Goal: Task Accomplishment & Management: Use online tool/utility

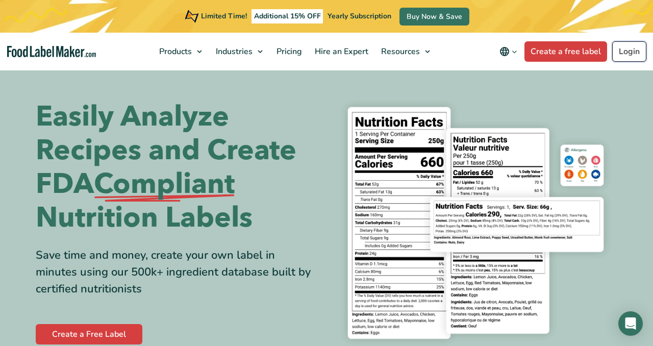
click at [639, 52] on link "Login" at bounding box center [629, 51] width 34 height 20
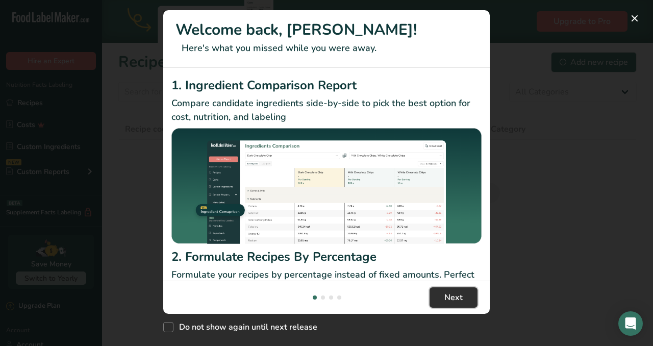
click at [449, 303] on span "Next" at bounding box center [453, 297] width 18 height 12
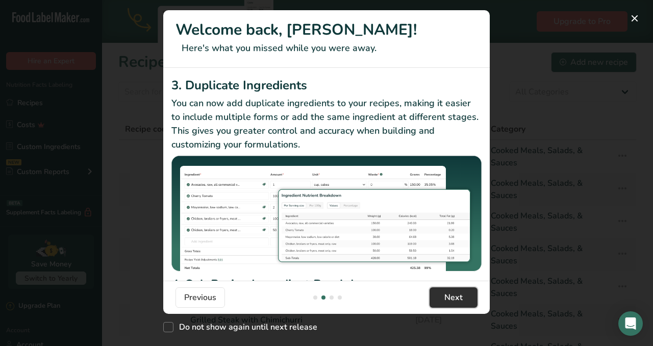
click at [449, 303] on span "Next" at bounding box center [453, 297] width 18 height 12
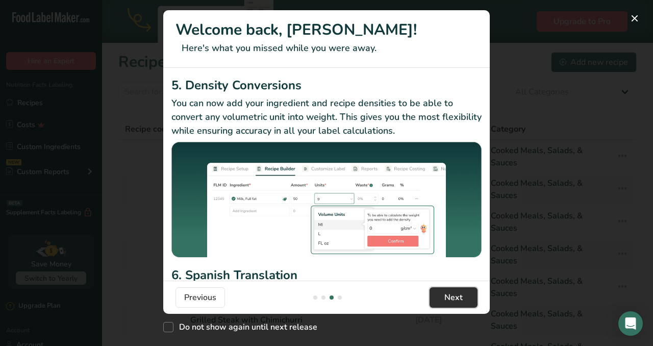
click at [449, 303] on span "Next" at bounding box center [453, 297] width 18 height 12
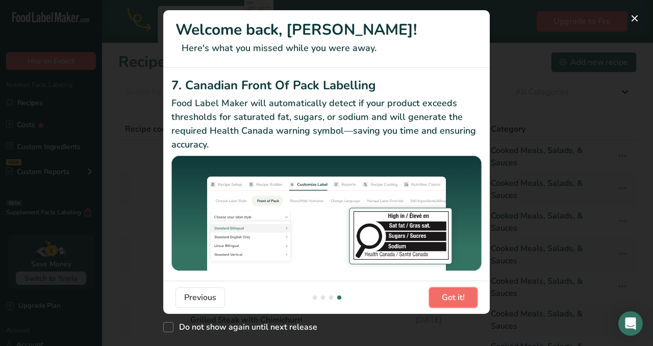
click at [449, 303] on span "Got it!" at bounding box center [453, 297] width 23 height 12
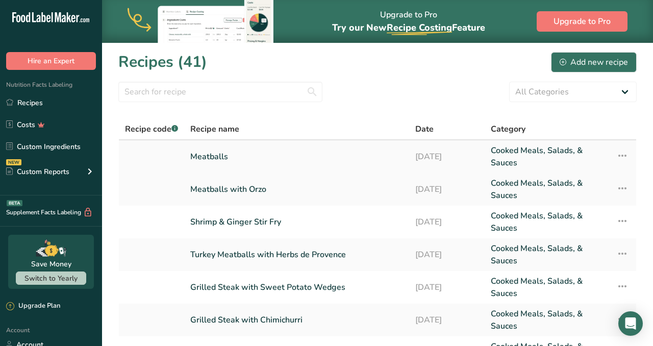
click at [228, 156] on link "Meatballs" at bounding box center [296, 156] width 213 height 24
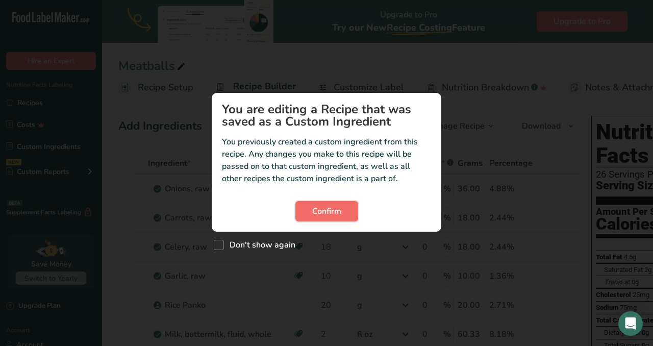
click at [345, 212] on button "Confirm" at bounding box center [326, 211] width 63 height 20
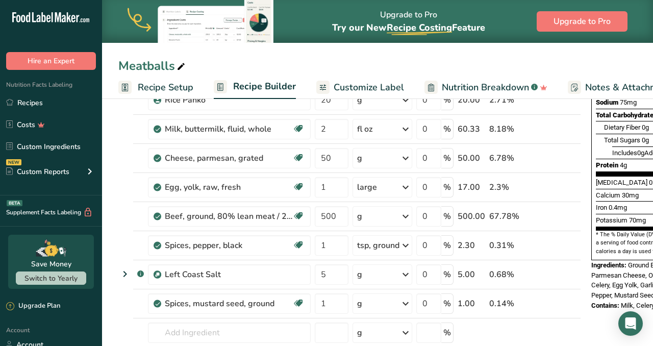
scroll to position [209, 0]
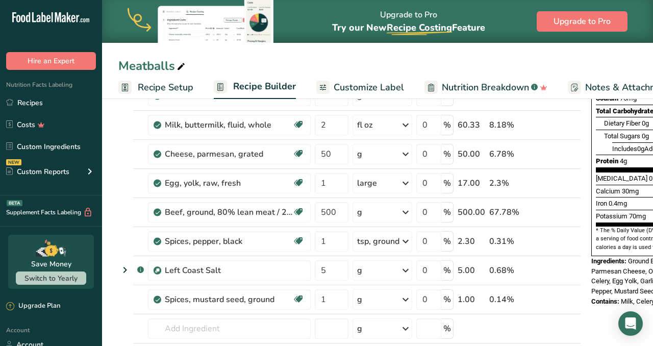
click at [359, 88] on span "Customize Label" at bounding box center [369, 88] width 70 height 14
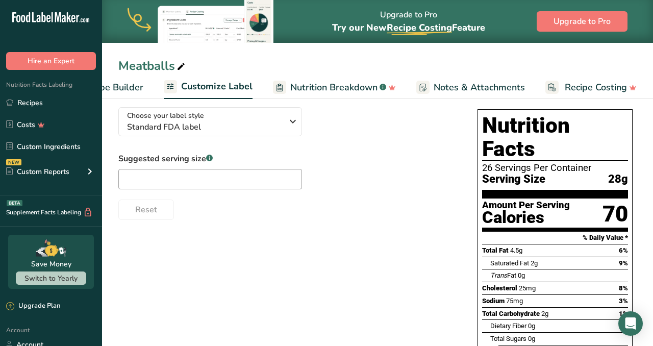
scroll to position [72, 0]
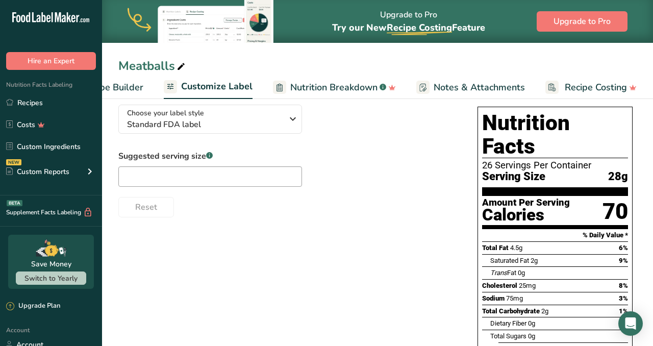
click at [113, 84] on span "Recipe Builder" at bounding box center [112, 88] width 61 height 14
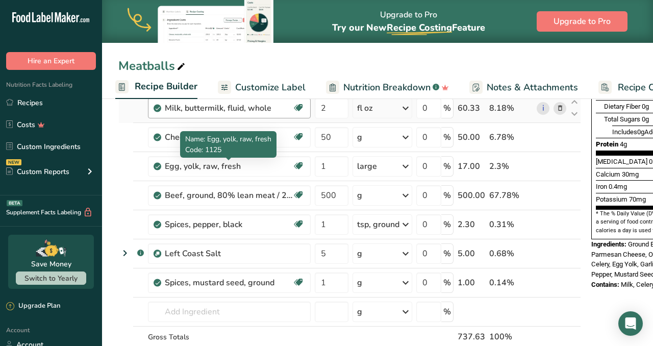
scroll to position [228, 0]
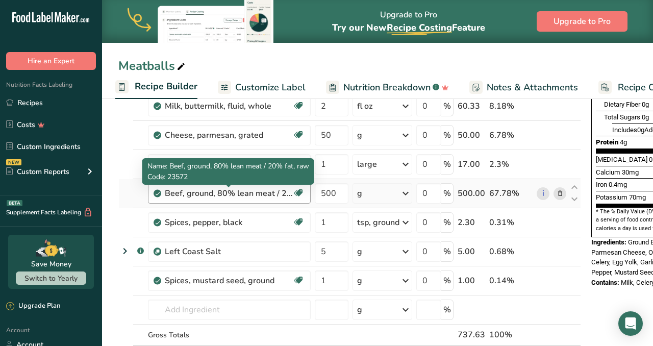
click at [251, 195] on div "Beef, ground, 80% lean meat / 20% fat, raw" at bounding box center [229, 193] width 128 height 12
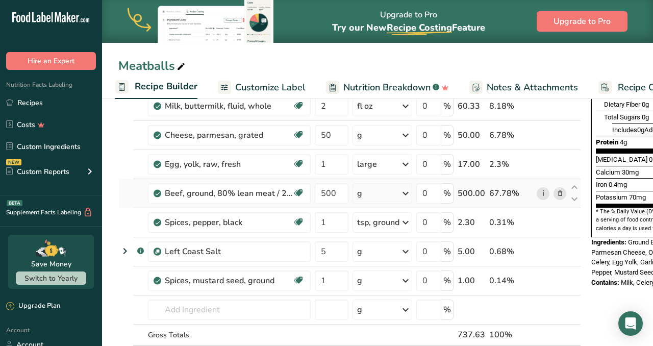
click at [542, 195] on link "i" at bounding box center [543, 193] width 13 height 13
click at [558, 191] on icon at bounding box center [560, 193] width 7 height 11
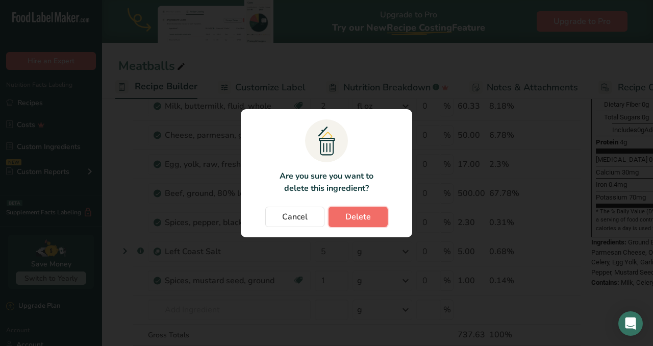
click at [368, 211] on span "Delete" at bounding box center [358, 217] width 26 height 12
type input "1"
type input "5"
type input "1"
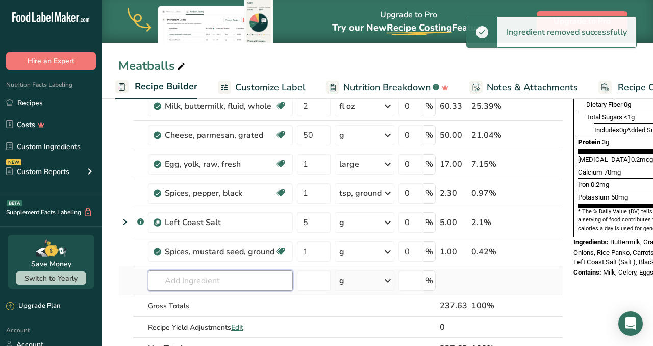
click at [227, 280] on input "text" at bounding box center [220, 280] width 145 height 20
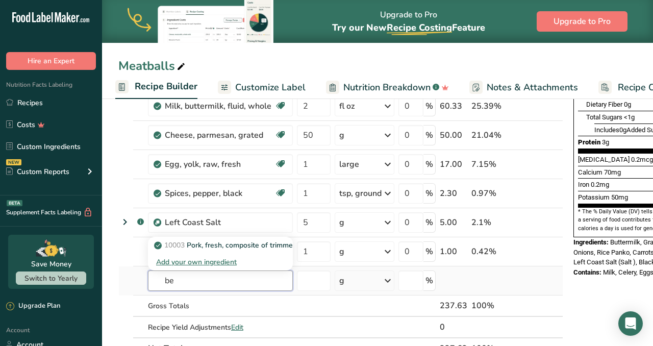
type input "b"
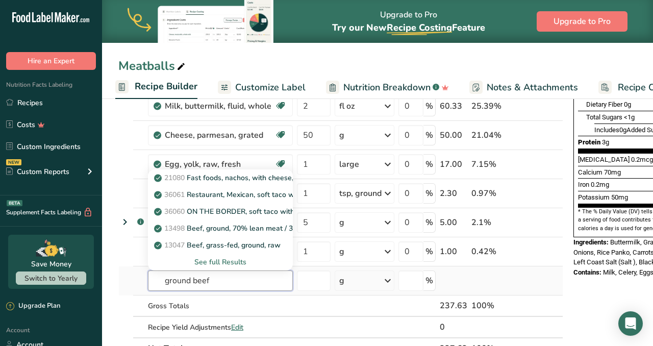
type input "ground beef"
click at [238, 260] on div "See full Results" at bounding box center [220, 262] width 129 height 11
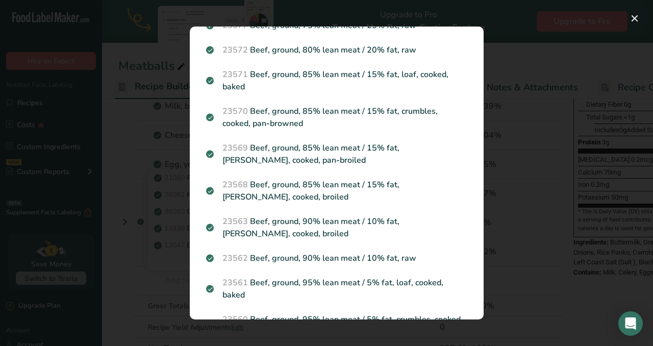
scroll to position [463, 0]
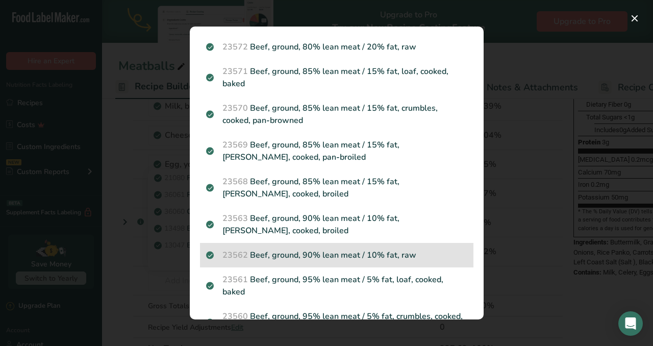
click at [331, 249] on p "23562 Beef, ground, 90% lean meat / 10% fat, raw" at bounding box center [336, 255] width 261 height 12
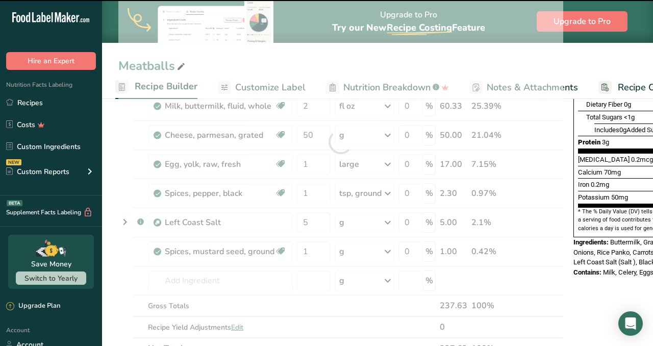
type input "0"
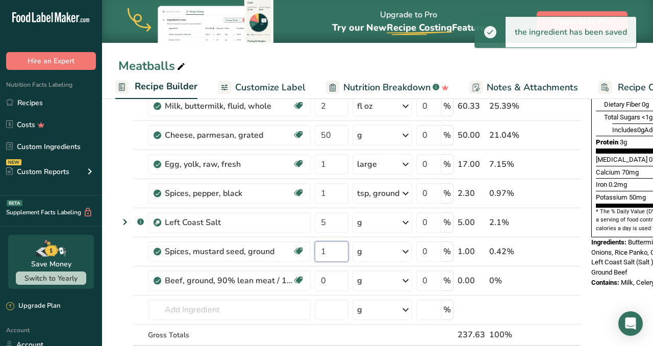
click at [331, 247] on input "1" at bounding box center [332, 251] width 34 height 20
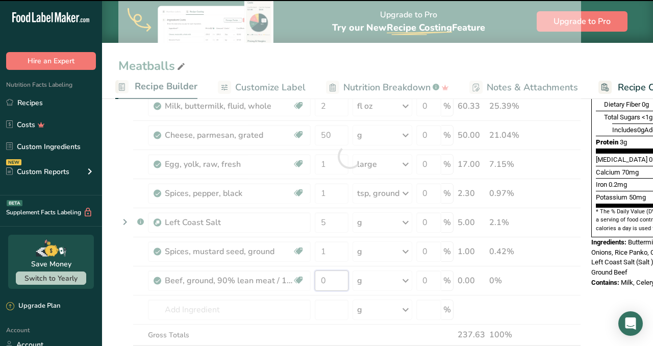
drag, startPoint x: 330, startPoint y: 277, endPoint x: 316, endPoint y: 276, distance: 14.4
click at [316, 276] on div "Ingredient * Amount * Unit * Waste * .a-a{fill:#347362;}.b-a{fill:#fff;} Grams …" at bounding box center [349, 156] width 463 height 464
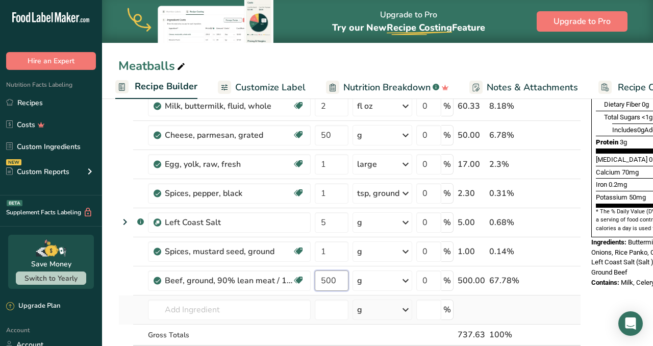
type input "500"
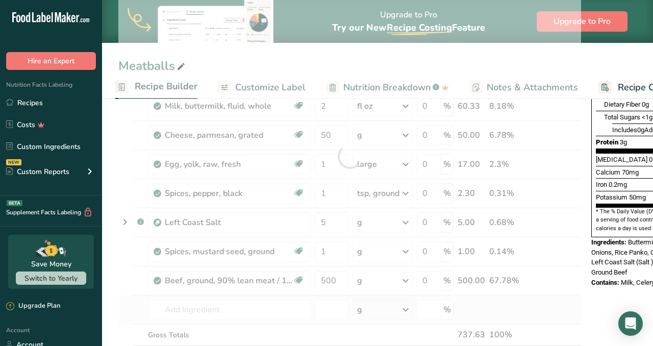
click at [566, 315] on div "Ingredient * Amount * Unit * Waste * .a-a{fill:#347362;}.b-a{fill:#fff;} Grams …" at bounding box center [349, 156] width 463 height 464
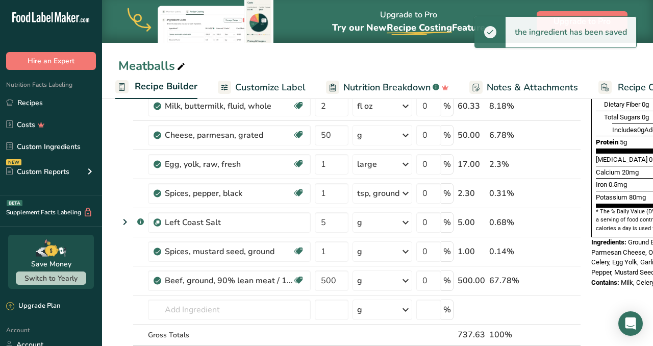
click at [376, 83] on span "Nutrition Breakdown" at bounding box center [386, 88] width 87 height 14
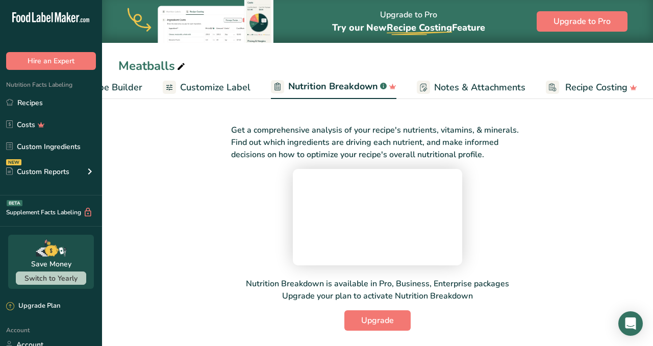
click at [213, 89] on span "Customize Label" at bounding box center [215, 88] width 70 height 14
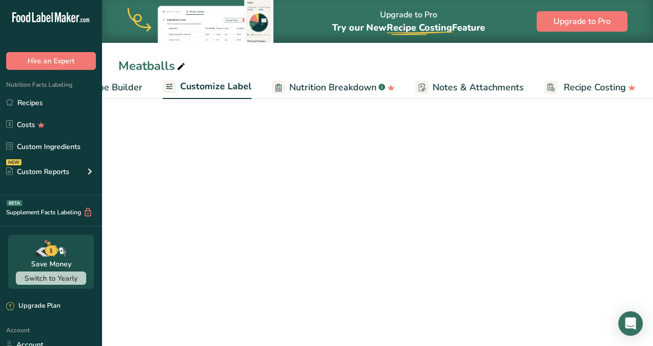
scroll to position [0, 151]
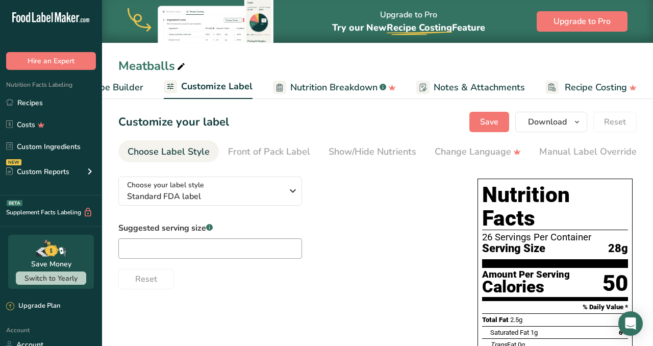
click at [133, 87] on span "Recipe Builder" at bounding box center [112, 88] width 61 height 14
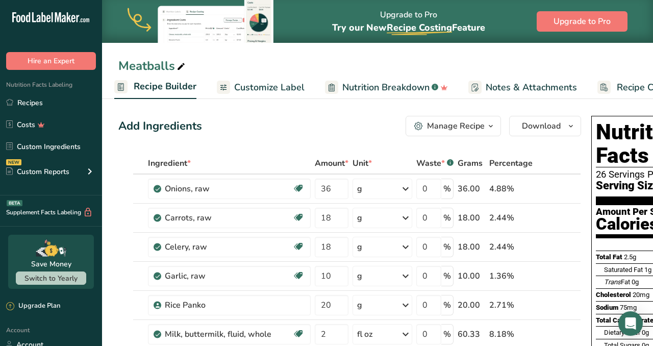
scroll to position [0, 98]
click at [30, 105] on link "Recipes" at bounding box center [51, 102] width 102 height 19
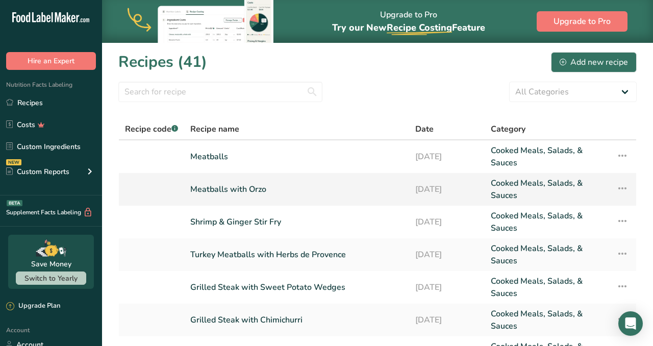
click at [213, 184] on link "Meatballs with Orzo" at bounding box center [296, 189] width 213 height 24
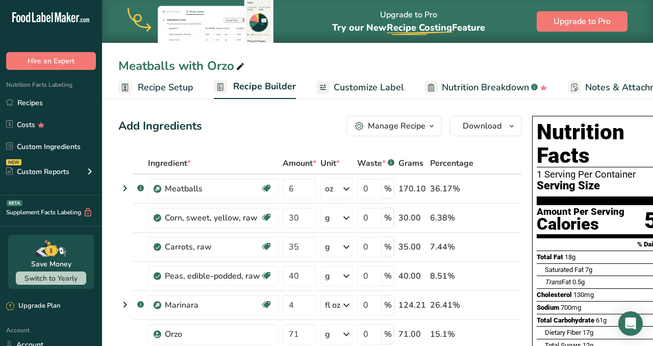
click at [344, 84] on span "Customize Label" at bounding box center [369, 88] width 70 height 14
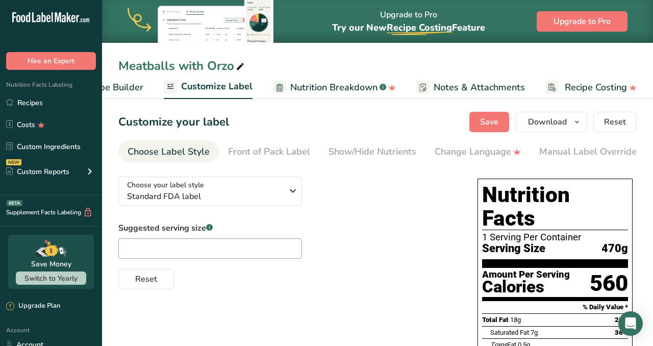
click at [133, 87] on span "Recipe Builder" at bounding box center [112, 88] width 61 height 14
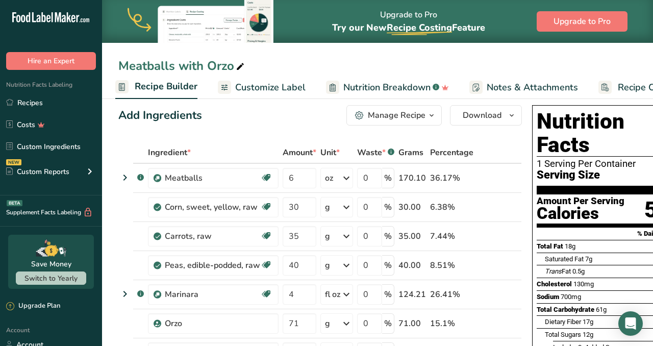
scroll to position [15, 0]
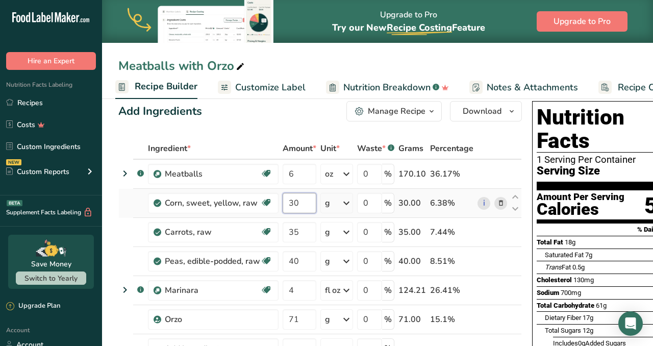
click at [310, 206] on input "30" at bounding box center [300, 203] width 34 height 20
type input "3"
type input "25"
click at [306, 230] on div "Ingredient * Amount * Unit * Waste * .a-a{fill:#347362;}.b-a{fill:#fff;} Grams …" at bounding box center [320, 282] width 404 height 289
type input "30"
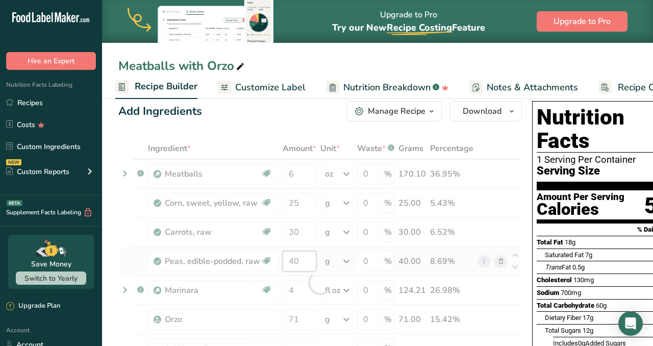
click at [307, 264] on div "Ingredient * Amount * Unit * Waste * .a-a{fill:#347362;}.b-a{fill:#fff;} Grams …" at bounding box center [320, 282] width 404 height 289
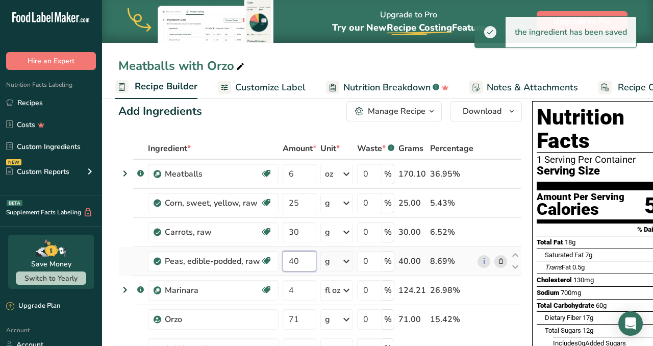
type input "4"
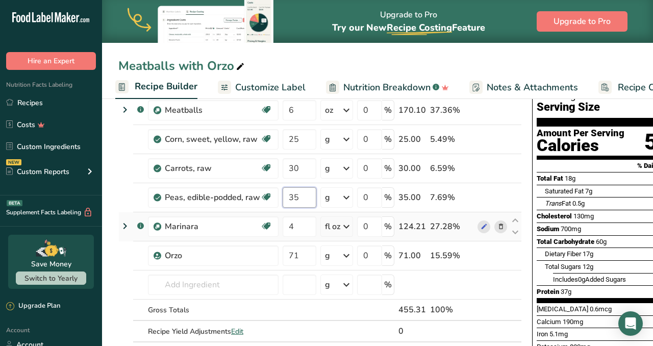
scroll to position [0, 0]
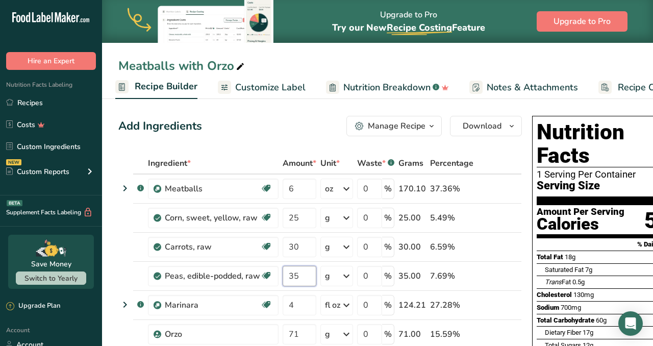
type input "35"
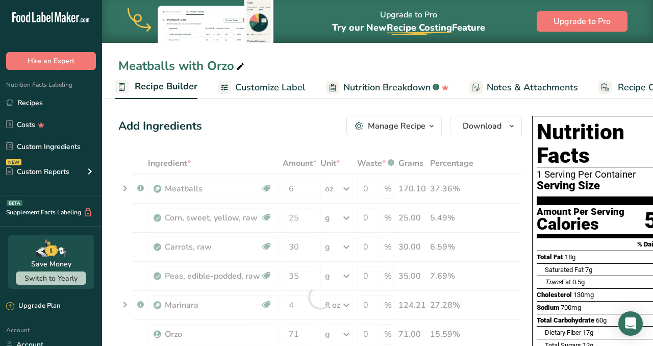
click at [272, 87] on span "Customize Label" at bounding box center [270, 88] width 70 height 14
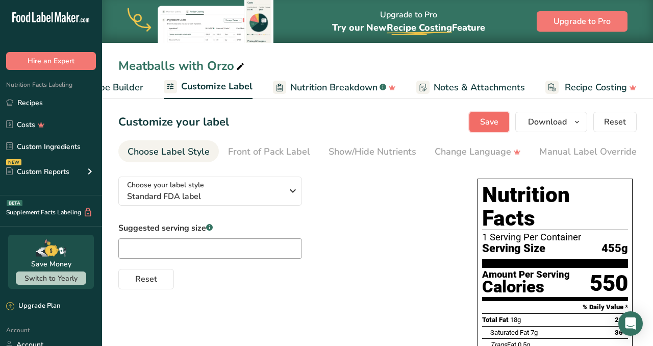
click at [487, 120] on span "Save" at bounding box center [489, 122] width 18 height 12
click at [127, 86] on span "Recipe Builder" at bounding box center [112, 88] width 61 height 14
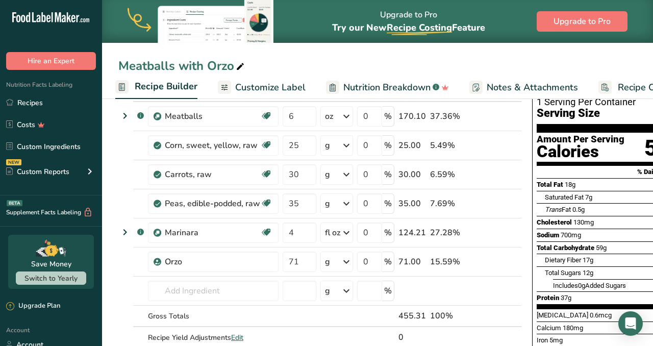
scroll to position [49, 0]
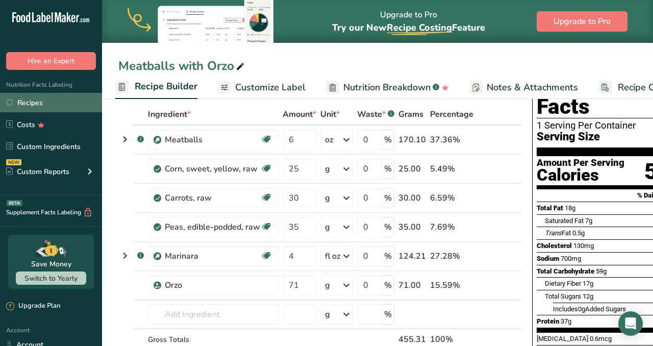
click at [33, 103] on link "Recipes" at bounding box center [51, 102] width 102 height 19
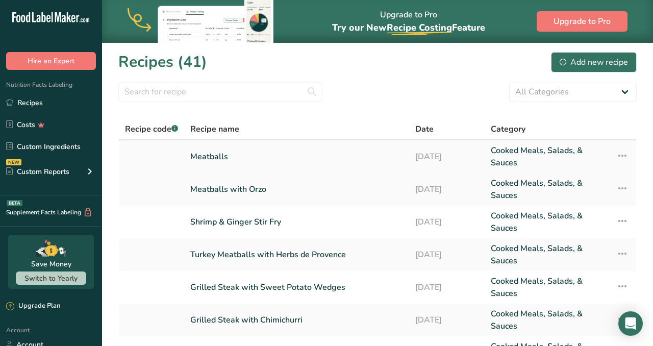
click at [211, 149] on link "Meatballs" at bounding box center [296, 156] width 213 height 24
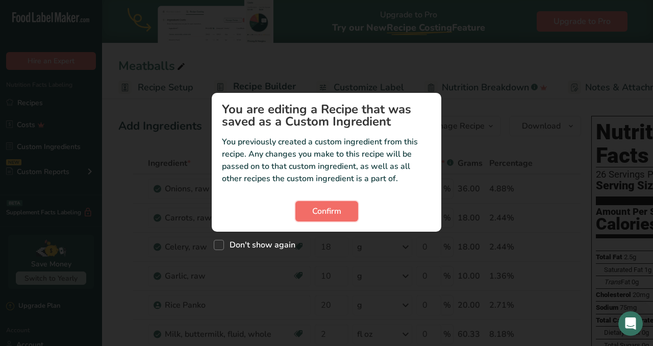
click at [320, 201] on button "Confirm" at bounding box center [326, 211] width 63 height 20
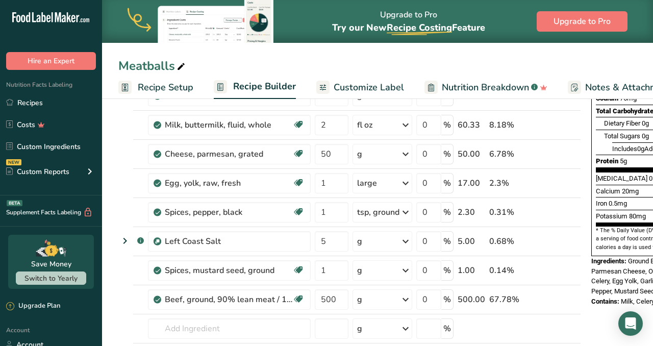
scroll to position [210, 0]
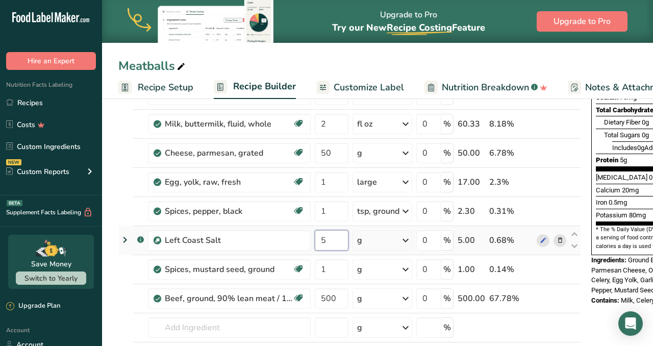
click at [332, 239] on input "5" at bounding box center [332, 240] width 34 height 20
type input "1"
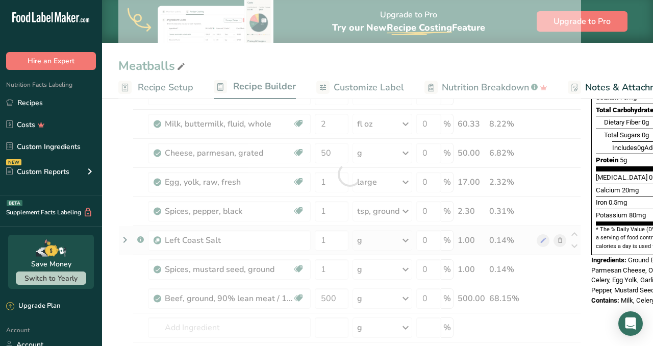
click at [407, 234] on div "Ingredient * Amount * Unit * Waste * .a-a{fill:#347362;}.b-a{fill:#fff;} Grams …" at bounding box center [349, 174] width 463 height 464
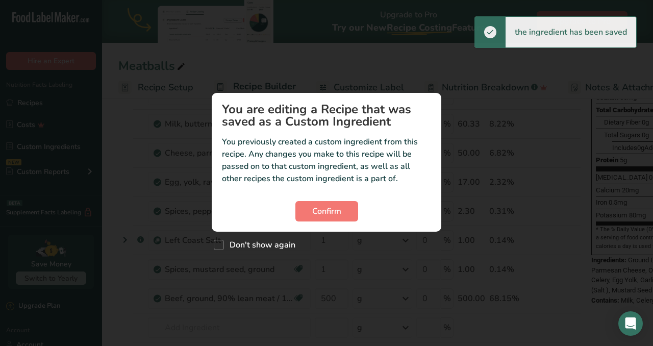
click at [346, 200] on section "You are editing a Recipe that was saved as a Custom Ingredient You previously c…" at bounding box center [327, 162] width 230 height 139
click at [341, 210] on button "Confirm" at bounding box center [326, 211] width 63 height 20
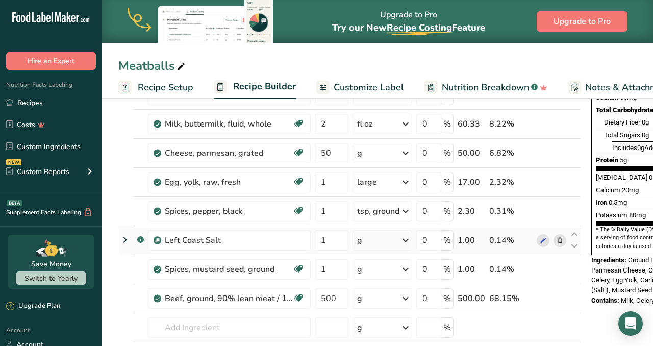
click at [405, 240] on icon at bounding box center [406, 240] width 12 height 18
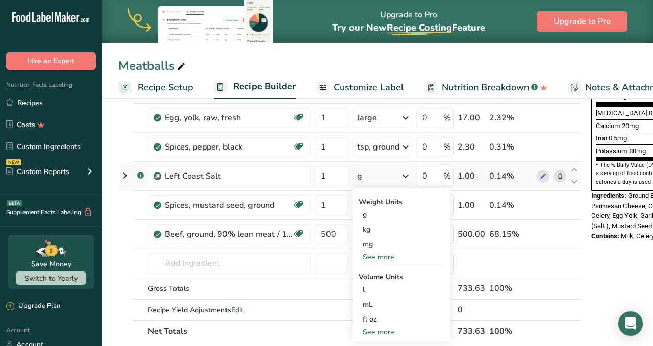
scroll to position [275, 0]
click at [385, 258] on div "See more" at bounding box center [402, 256] width 86 height 11
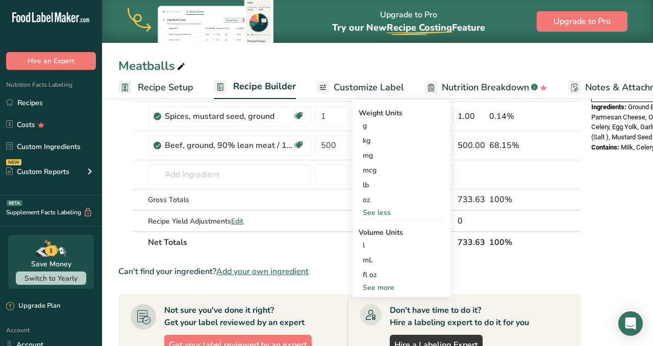
scroll to position [365, 0]
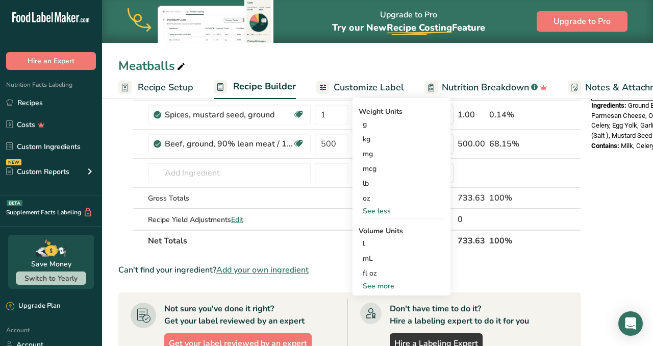
click at [369, 285] on div "See more" at bounding box center [402, 286] width 86 height 11
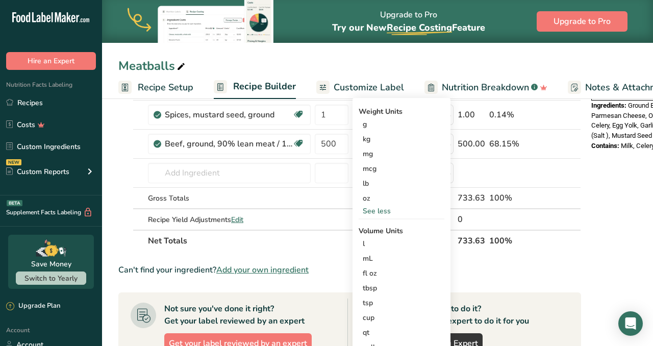
click at [323, 262] on section "Ingredient * Amount * Unit * Waste * .a-a{fill:#347362;}.b-a{fill:#fff;} Grams …" at bounding box center [349, 184] width 463 height 792
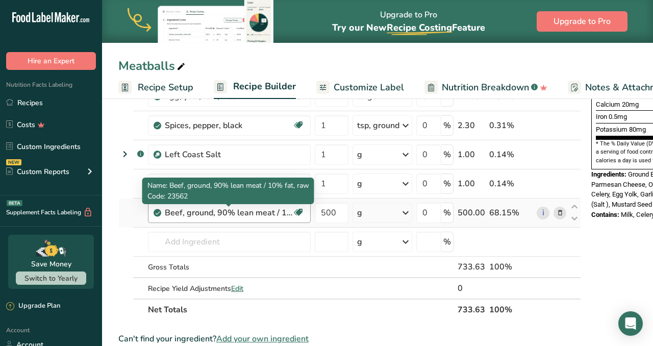
scroll to position [277, 0]
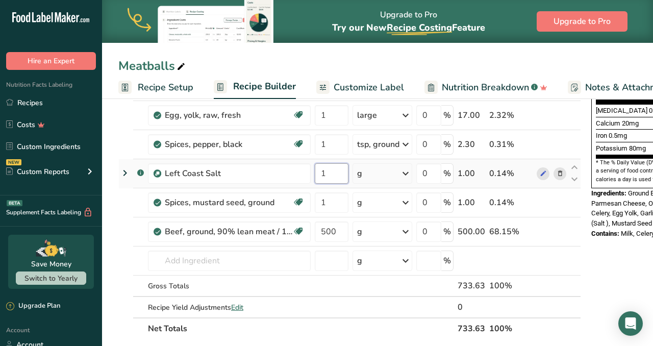
click at [333, 170] on input "1" at bounding box center [332, 173] width 34 height 20
type input "2.5"
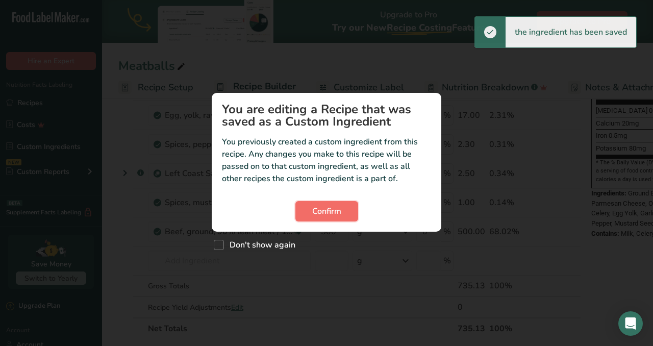
click at [311, 207] on button "Confirm" at bounding box center [326, 211] width 63 height 20
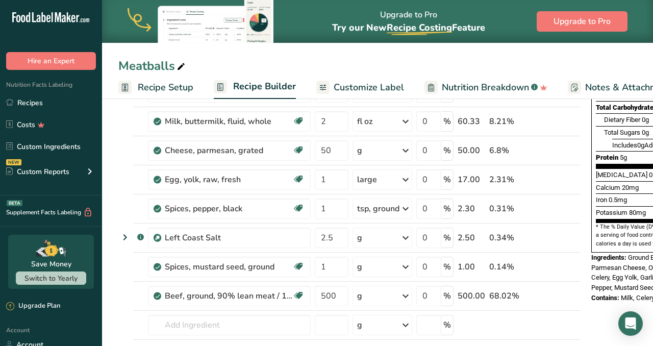
scroll to position [212, 0]
click at [370, 88] on span "Customize Label" at bounding box center [369, 88] width 70 height 14
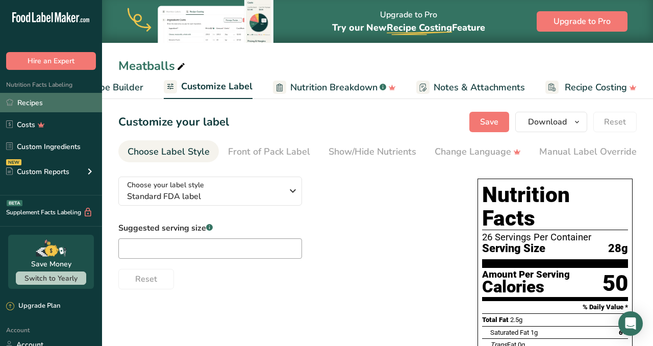
click at [52, 101] on link "Recipes" at bounding box center [51, 102] width 102 height 19
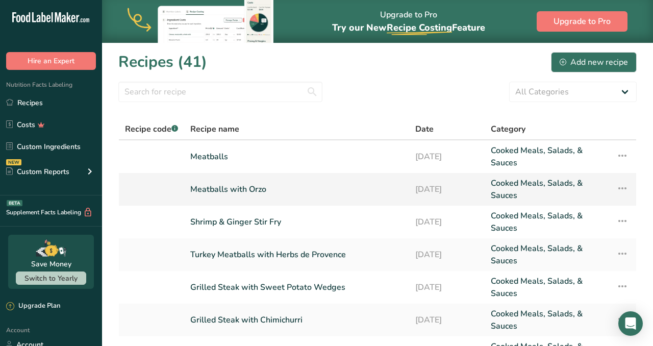
click at [233, 192] on link "Meatballs with Orzo" at bounding box center [296, 189] width 213 height 24
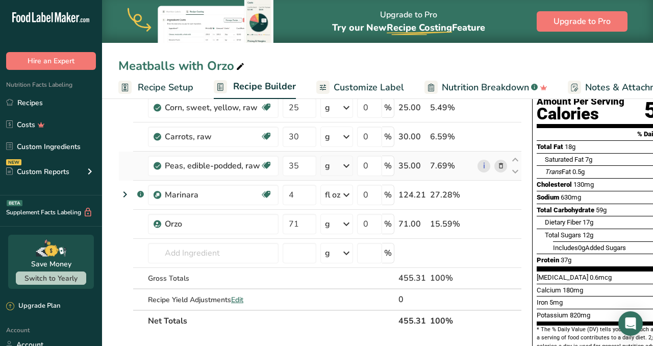
scroll to position [109, 0]
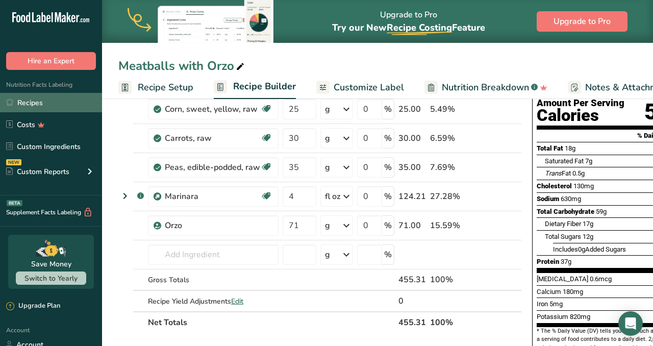
click at [21, 102] on link "Recipes" at bounding box center [51, 102] width 102 height 19
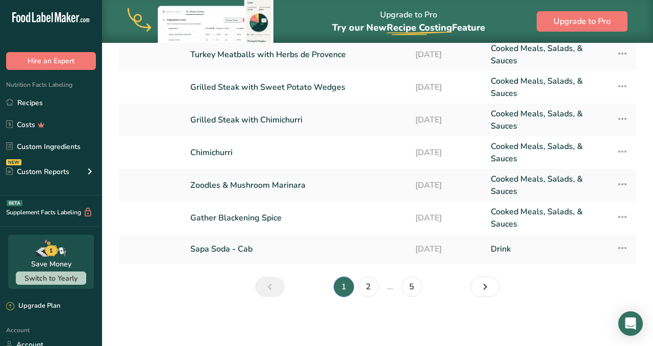
scroll to position [197, 0]
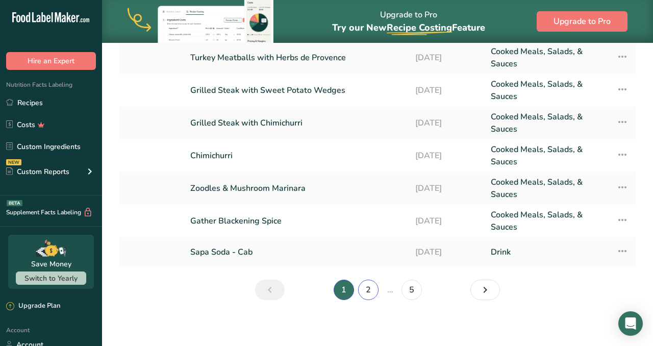
click at [366, 292] on link "2" at bounding box center [368, 290] width 20 height 20
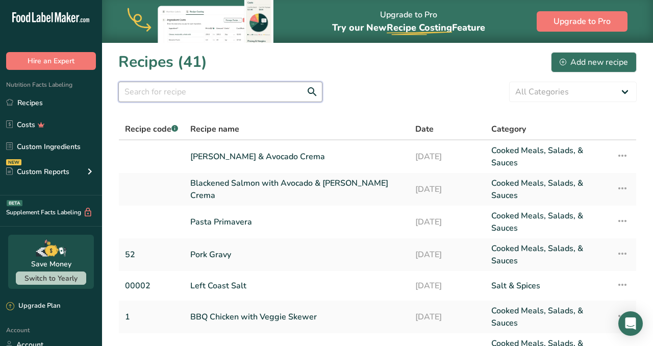
click at [236, 93] on input "text" at bounding box center [220, 92] width 204 height 20
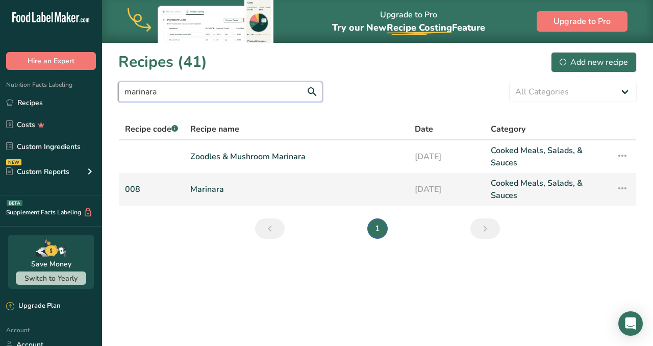
type input "marinara"
click at [216, 193] on link "Marinara" at bounding box center [296, 189] width 212 height 24
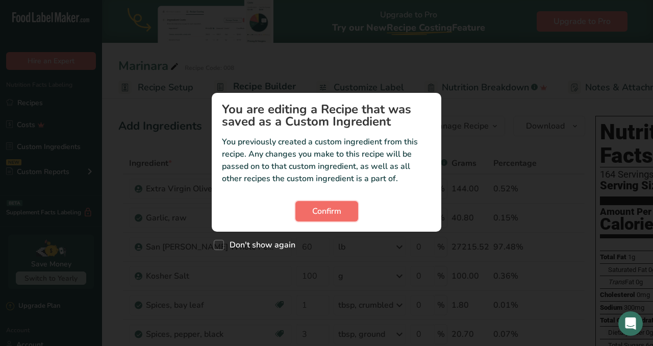
click at [318, 211] on span "Confirm" at bounding box center [326, 211] width 29 height 12
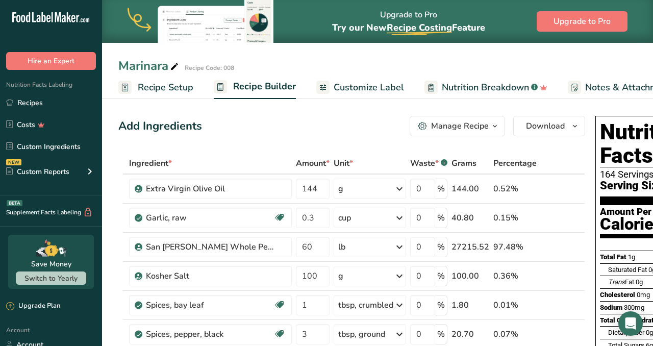
click at [360, 87] on span "Customize Label" at bounding box center [369, 88] width 70 height 14
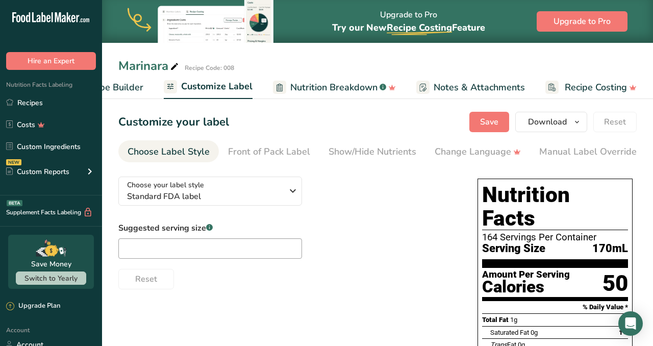
click at [115, 86] on span "Recipe Builder" at bounding box center [112, 88] width 61 height 14
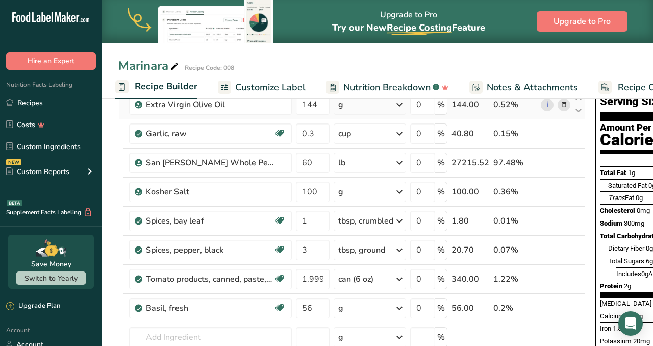
scroll to position [86, 0]
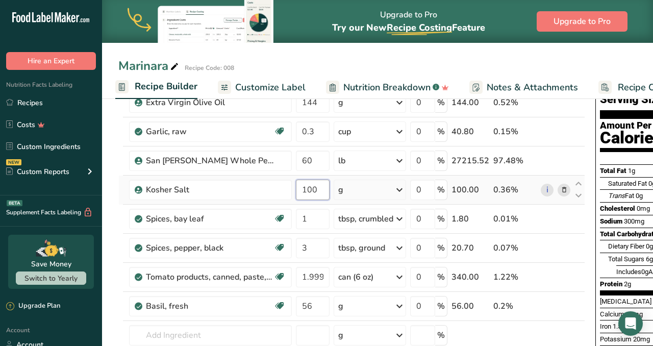
drag, startPoint x: 326, startPoint y: 188, endPoint x: 293, endPoint y: 185, distance: 33.3
click at [293, 185] on tr "Kosher Salt 100 g Weight Units g kg mg See more Volume Units l Volume units req…" at bounding box center [352, 190] width 466 height 29
type input "50"
click at [418, 62] on div "Marinara Recipe Code: 008" at bounding box center [377, 66] width 551 height 18
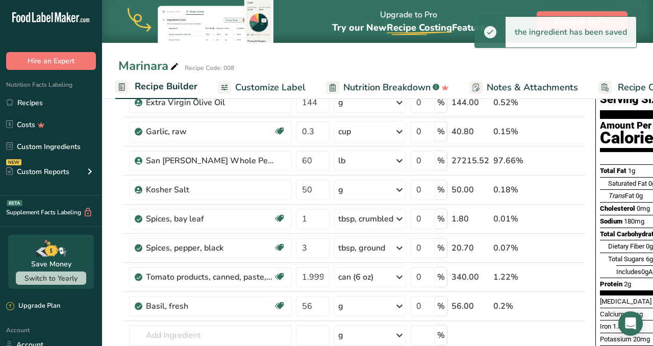
click at [287, 83] on span "Customize Label" at bounding box center [270, 88] width 70 height 14
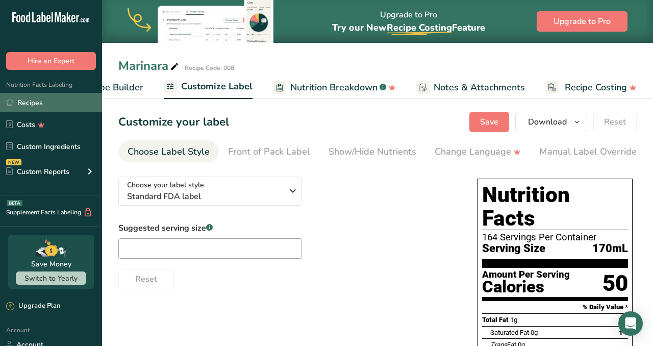
click at [40, 100] on link "Recipes" at bounding box center [51, 102] width 102 height 19
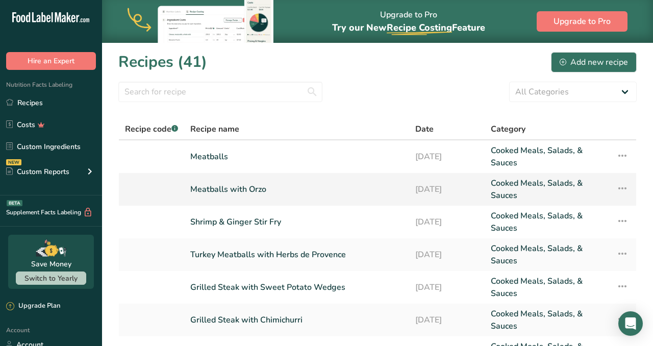
click at [214, 182] on link "Meatballs with Orzo" at bounding box center [296, 189] width 213 height 24
click at [222, 187] on link "Meatballs with Orzo" at bounding box center [296, 189] width 213 height 24
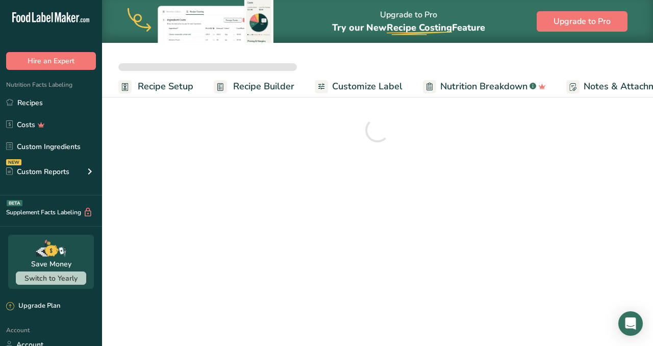
click at [356, 89] on span "Customize Label" at bounding box center [367, 87] width 70 height 14
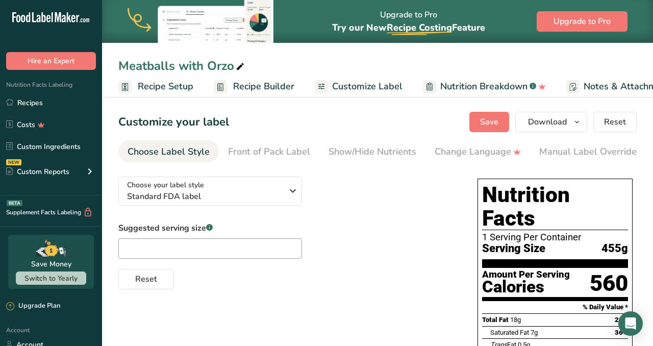
click at [162, 87] on span "Recipe Setup" at bounding box center [166, 87] width 56 height 14
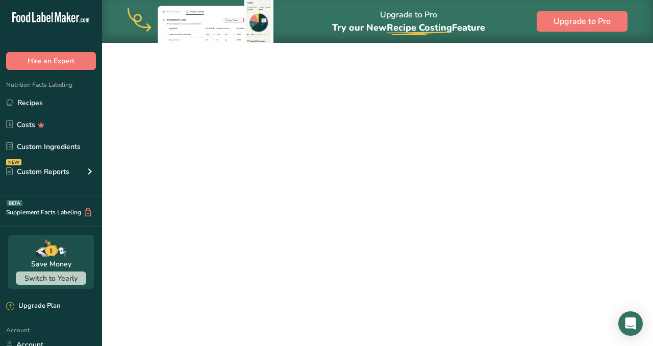
scroll to position [0, 4]
select select
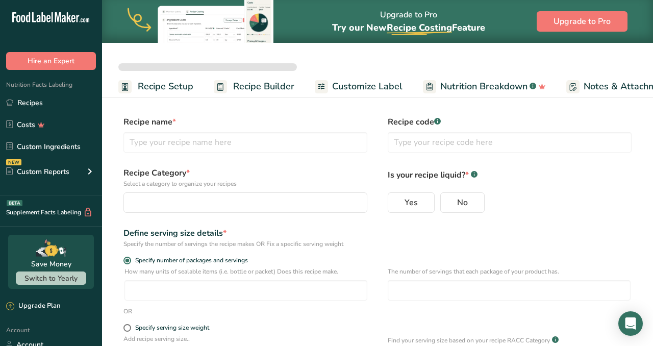
type input "Meatballs with Orzo"
radio input "true"
type input "1"
select select "0"
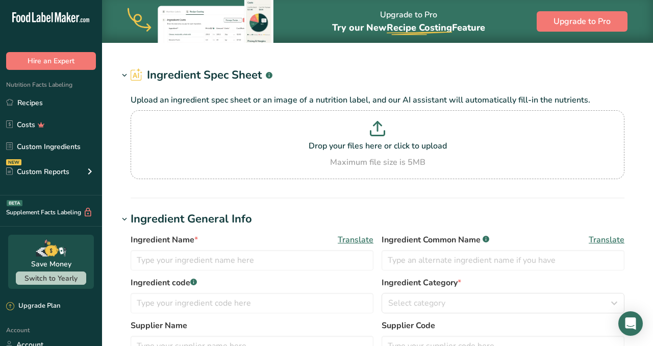
type input "Beef, ground, 80% lean meat / 20% fat, raw"
type input "Ground Beef"
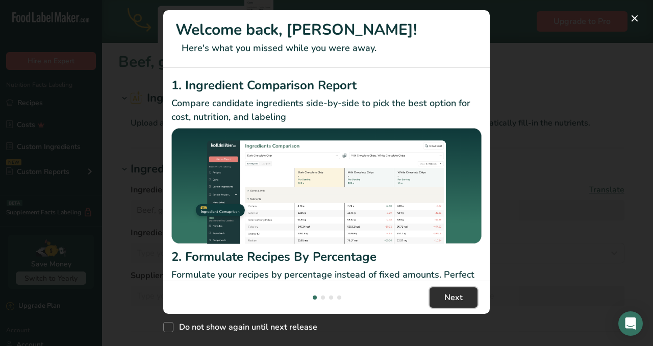
click at [459, 302] on span "Next" at bounding box center [453, 297] width 18 height 12
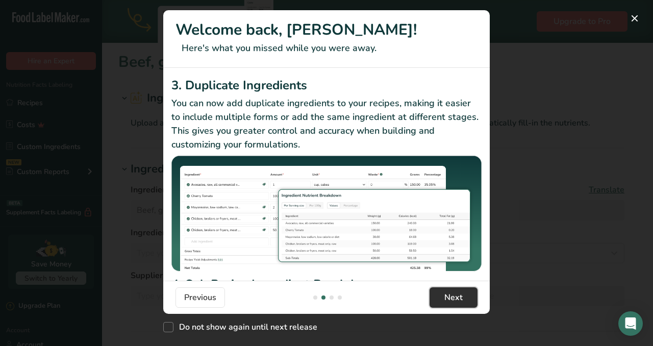
click at [459, 302] on span "Next" at bounding box center [453, 297] width 18 height 12
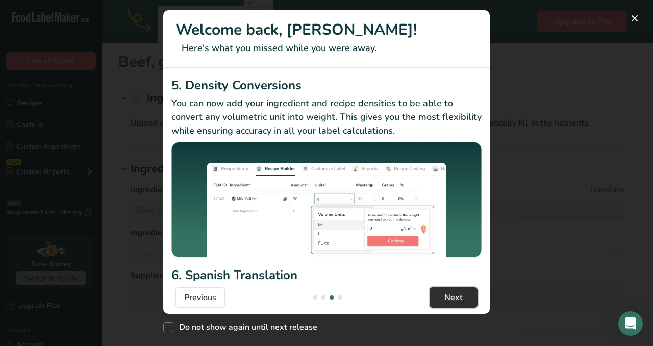
click at [459, 302] on span "Next" at bounding box center [453, 297] width 18 height 12
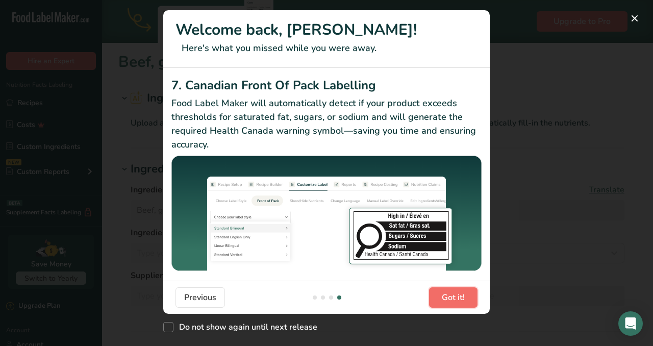
click at [459, 302] on span "Got it!" at bounding box center [453, 297] width 23 height 12
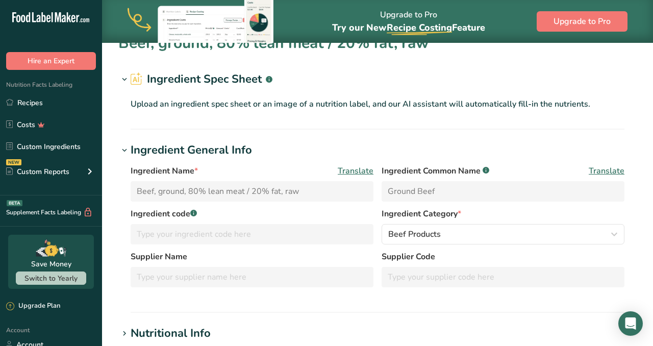
scroll to position [0, 0]
